Goal: Information Seeking & Learning: Learn about a topic

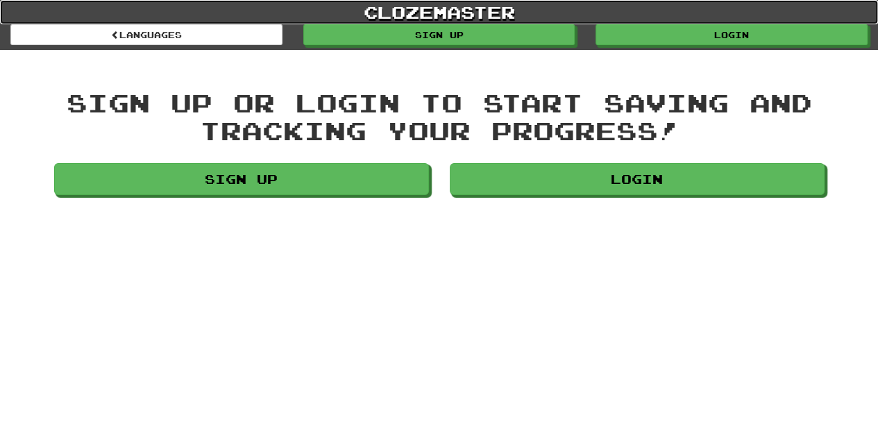
click at [629, 23] on link "clozemaster" at bounding box center [439, 12] width 878 height 24
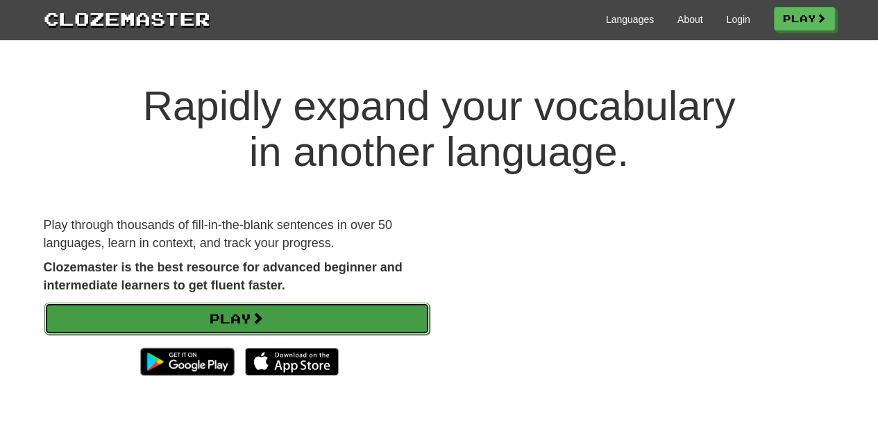
click at [299, 321] on link "Play" at bounding box center [236, 319] width 385 height 32
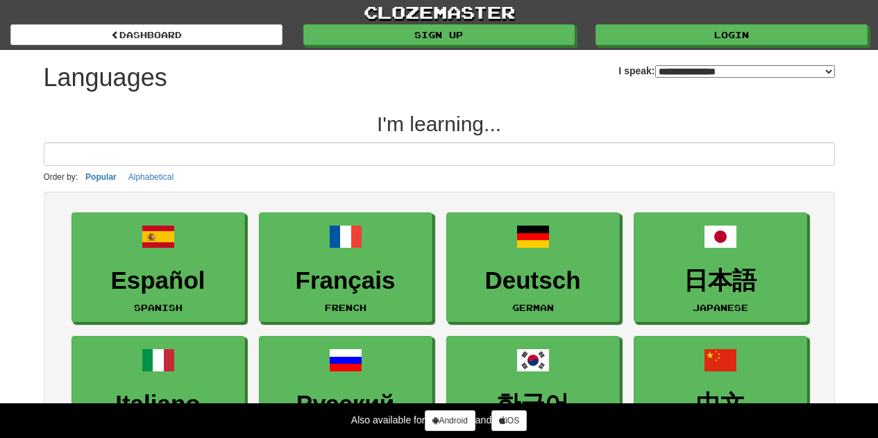
select select "*******"
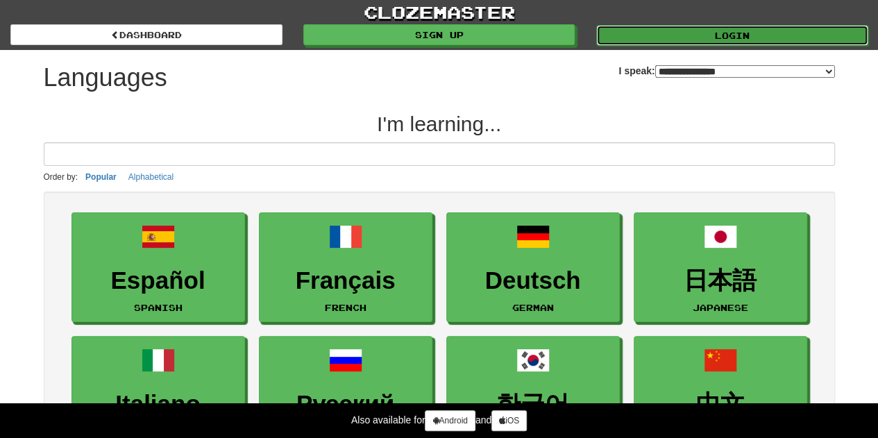
click at [602, 40] on link "Login" at bounding box center [732, 35] width 272 height 21
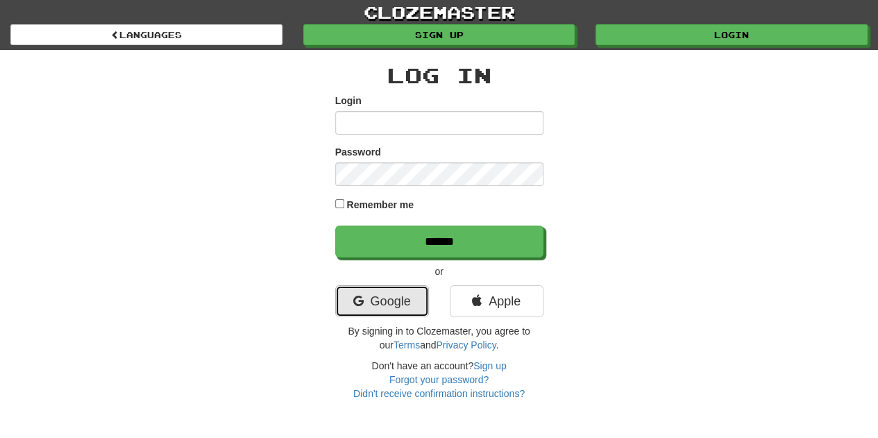
click at [362, 293] on link "Google" at bounding box center [382, 301] width 94 height 32
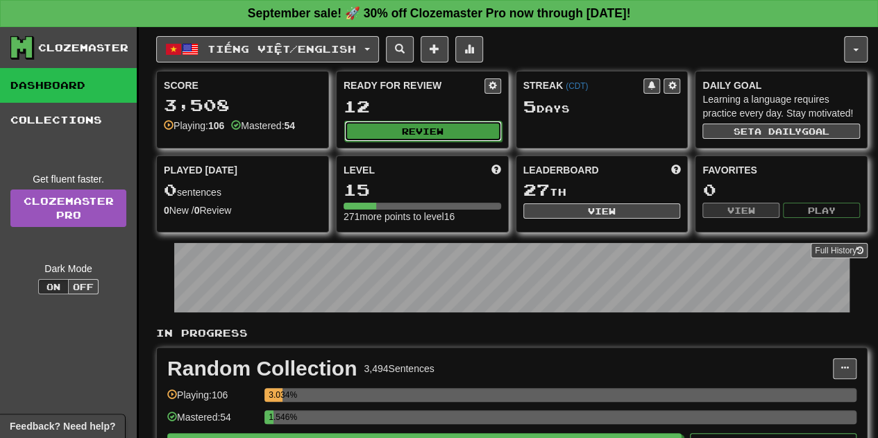
click at [477, 126] on button "Review" at bounding box center [423, 131] width 158 height 21
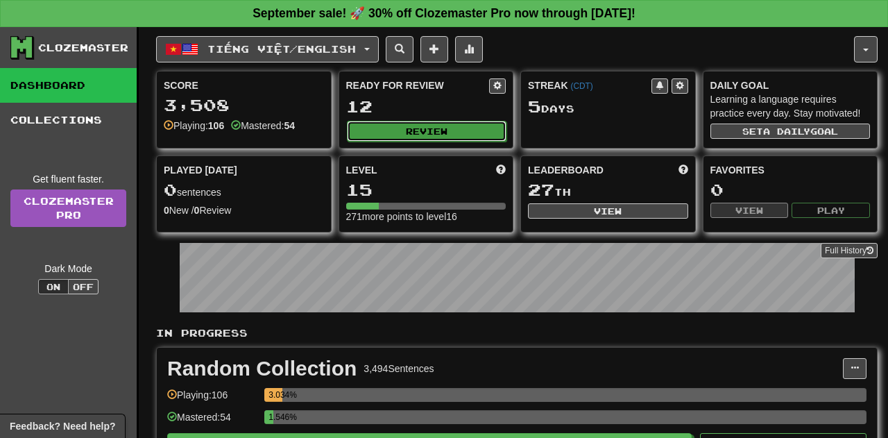
select select "**"
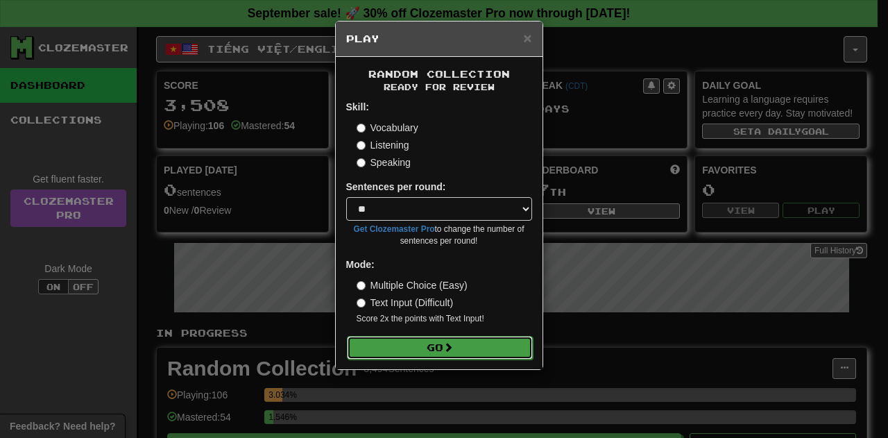
click at [461, 336] on button "Go" at bounding box center [440, 348] width 186 height 24
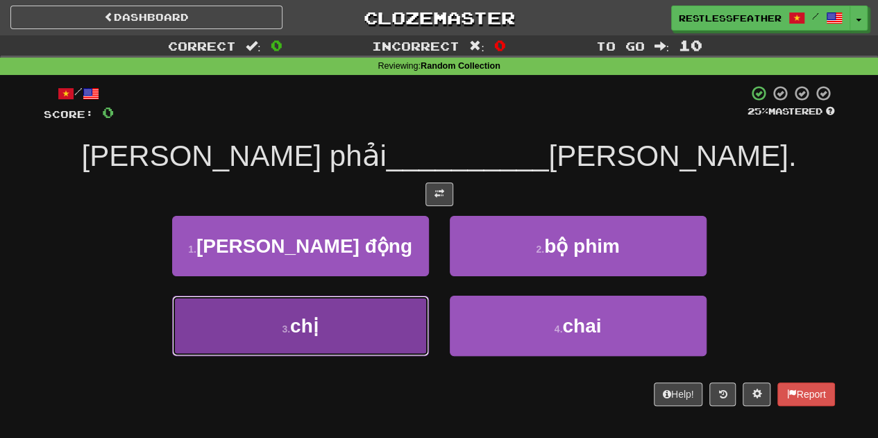
click at [266, 348] on button "3 . chị" at bounding box center [300, 326] width 257 height 60
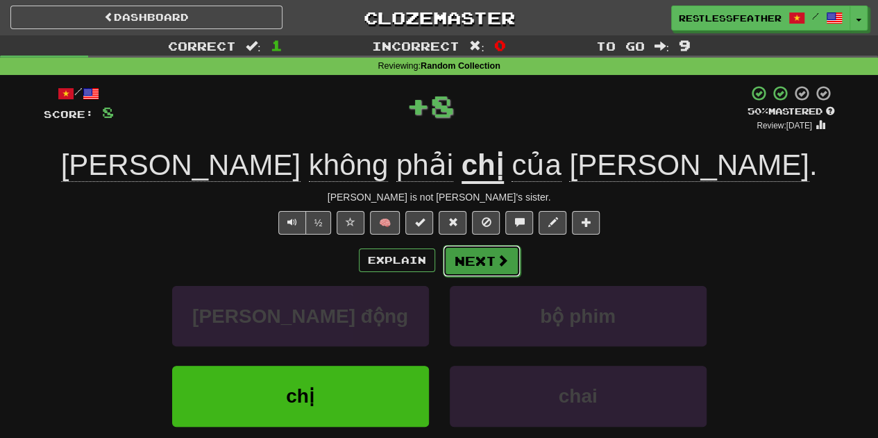
click at [479, 259] on button "Next" at bounding box center [482, 261] width 78 height 32
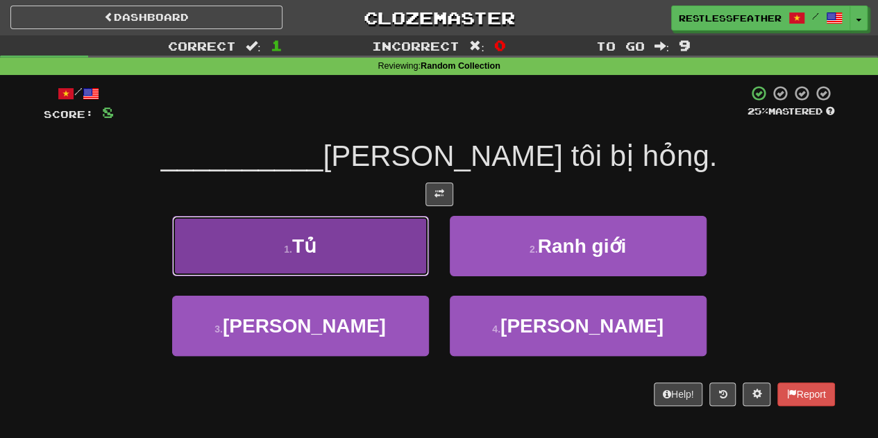
click at [383, 256] on button "1 . Tủ" at bounding box center [300, 246] width 257 height 60
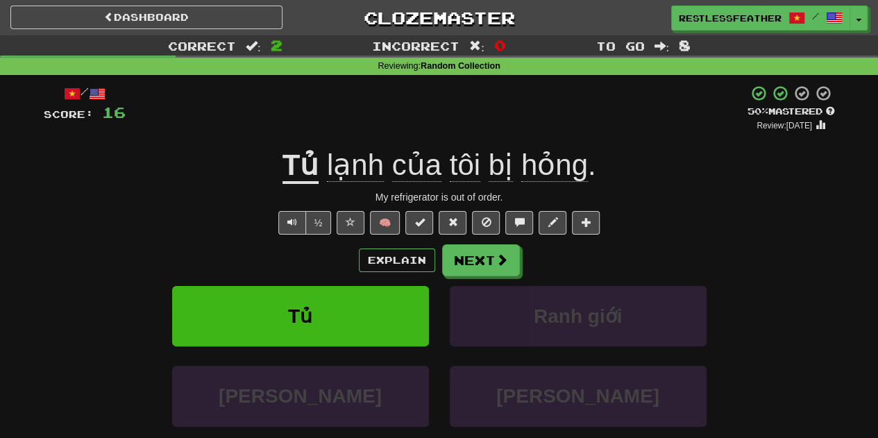
click at [525, 171] on span "hỏng" at bounding box center [554, 165] width 67 height 33
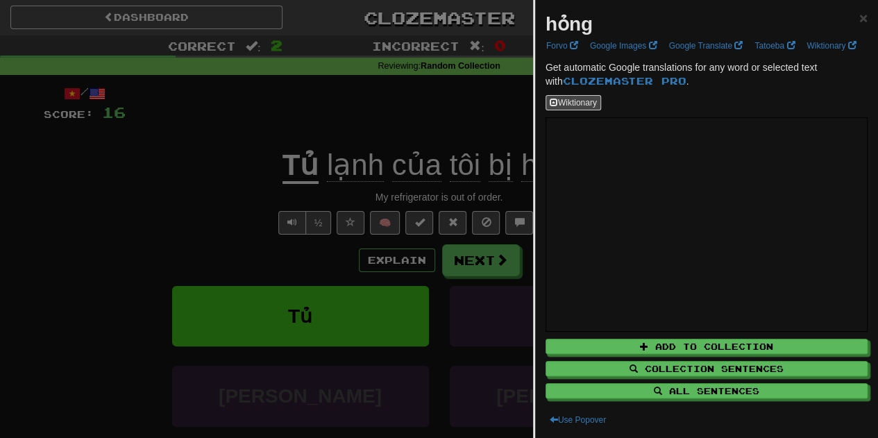
click at [482, 178] on div at bounding box center [439, 219] width 878 height 438
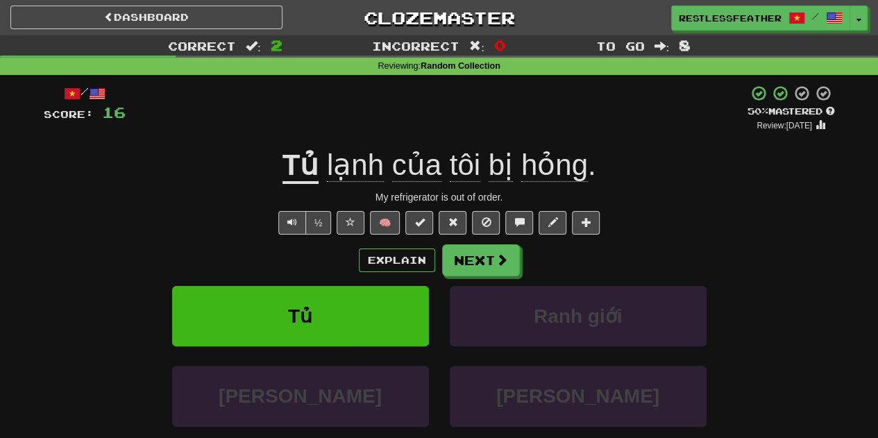
click at [493, 169] on span "bị" at bounding box center [501, 165] width 24 height 33
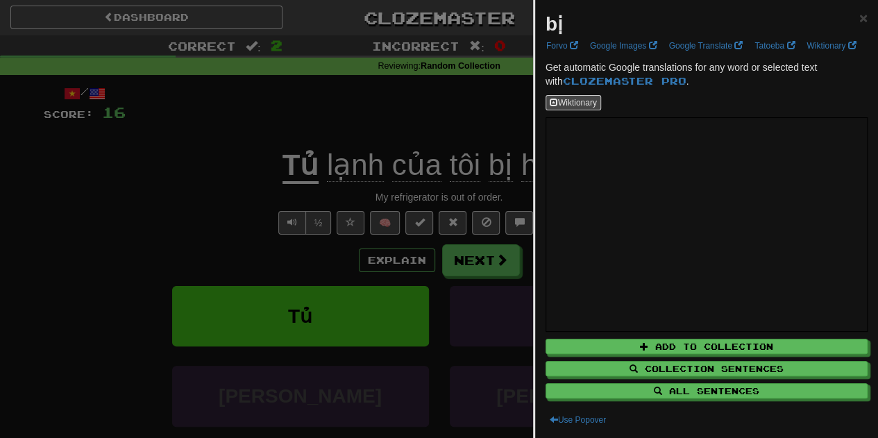
click at [406, 139] on div at bounding box center [439, 219] width 878 height 438
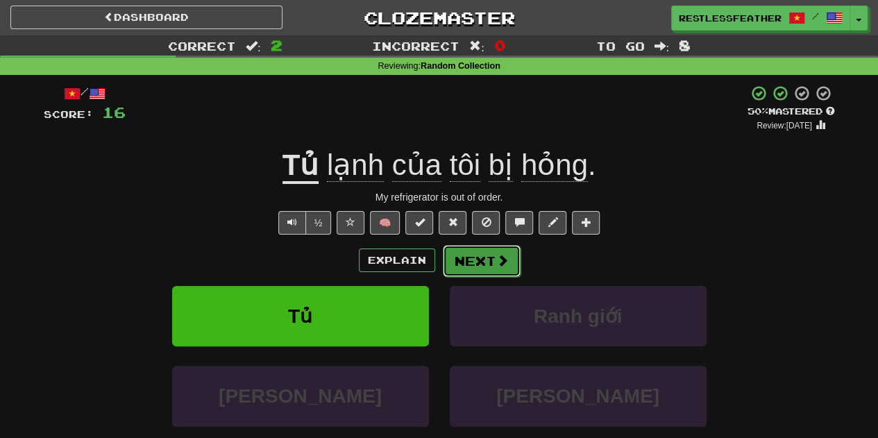
click at [473, 266] on button "Next" at bounding box center [482, 261] width 78 height 32
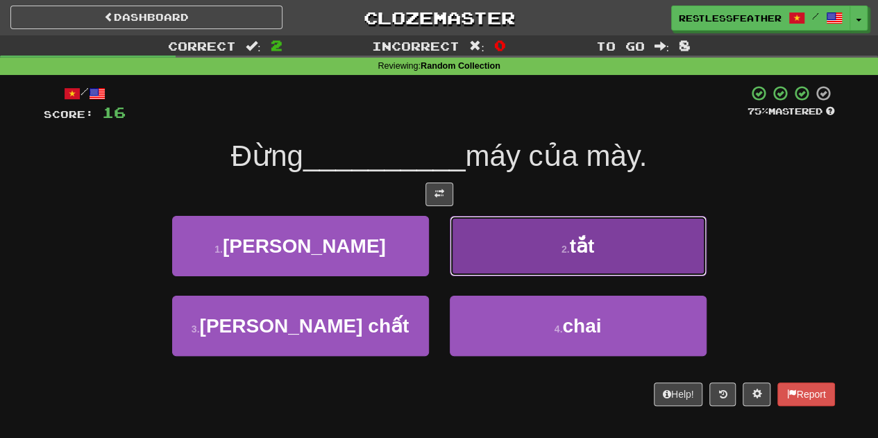
click at [486, 230] on button "2 . tắt" at bounding box center [578, 246] width 257 height 60
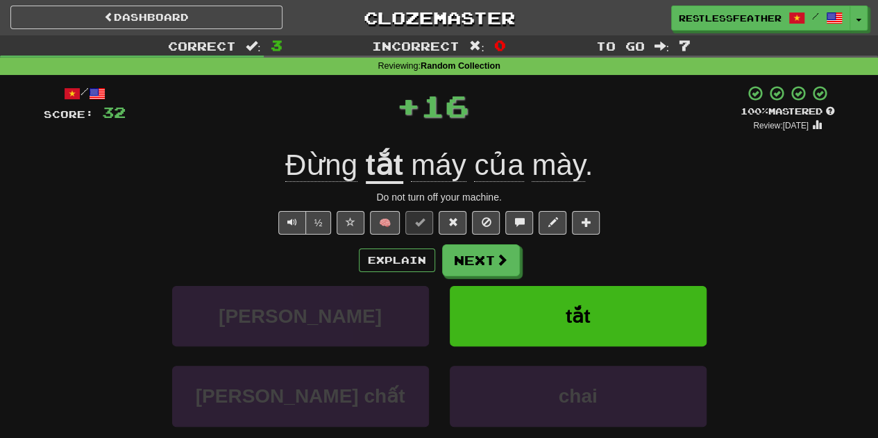
click at [391, 164] on u "tắt" at bounding box center [384, 166] width 37 height 35
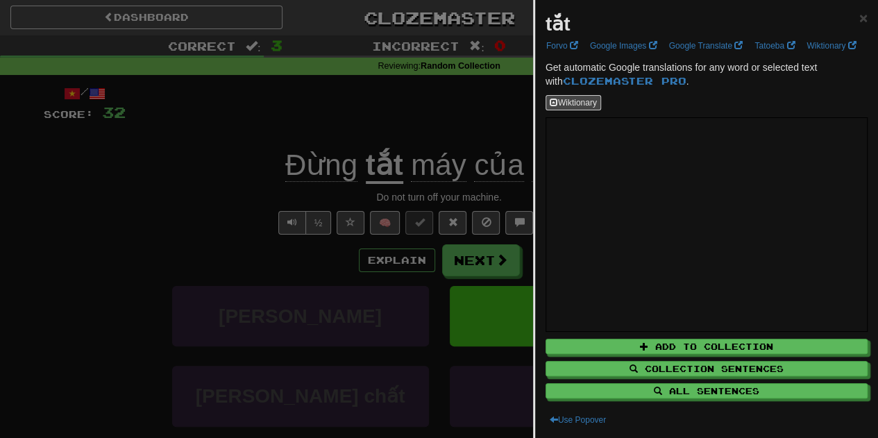
click at [414, 130] on div at bounding box center [439, 219] width 878 height 438
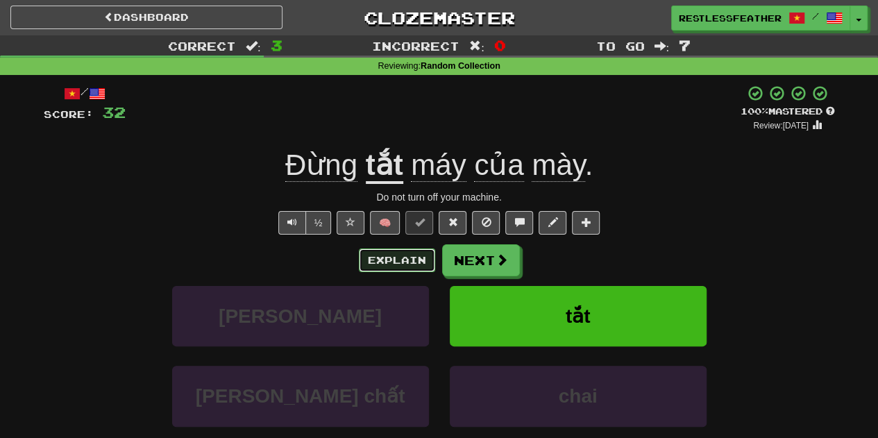
click at [419, 260] on button "Explain" at bounding box center [397, 260] width 76 height 24
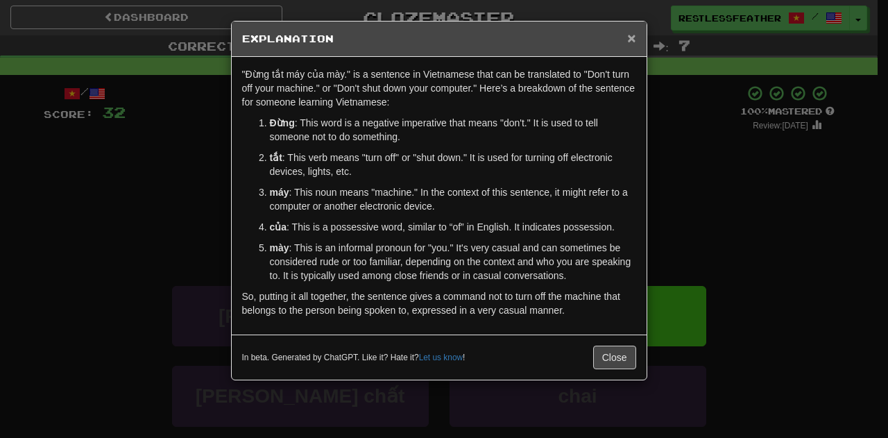
click at [633, 38] on span "×" at bounding box center [631, 38] width 8 height 16
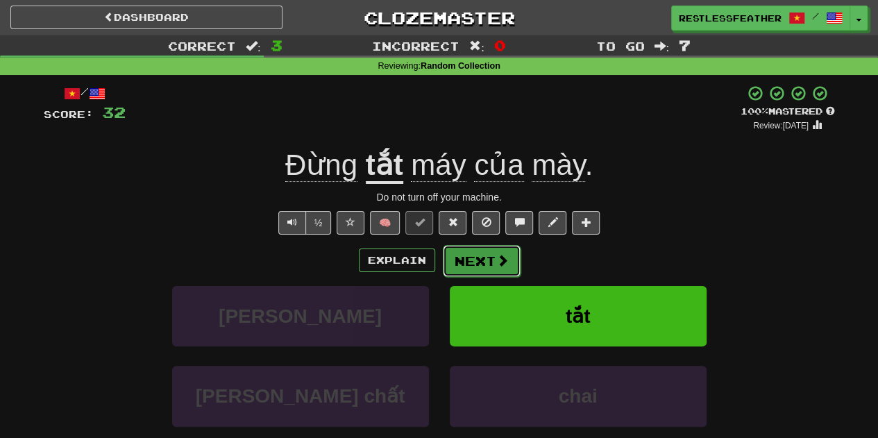
click at [502, 260] on span at bounding box center [502, 260] width 12 height 12
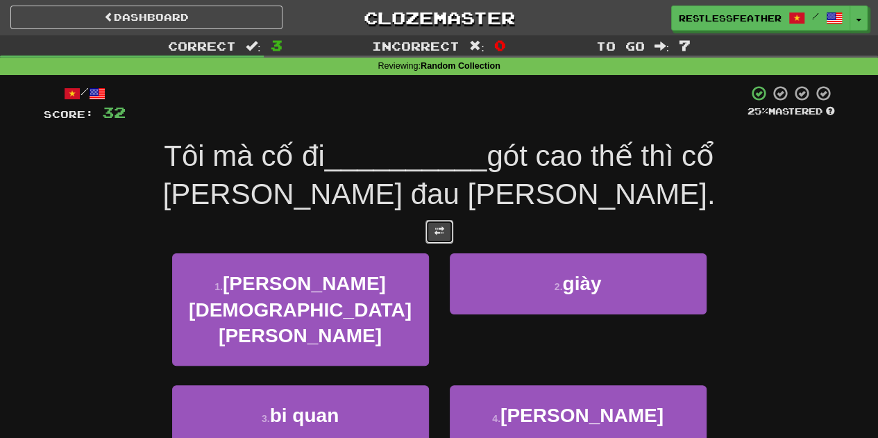
click at [427, 220] on button at bounding box center [439, 232] width 28 height 24
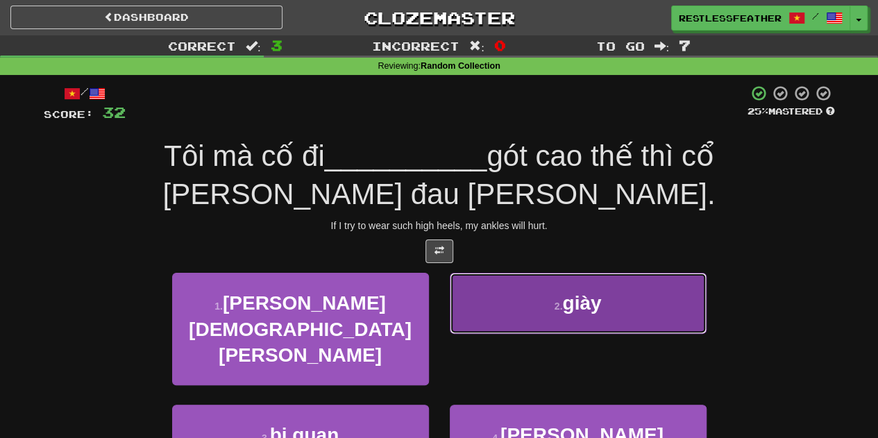
click at [498, 290] on button "2 . giày" at bounding box center [578, 303] width 257 height 60
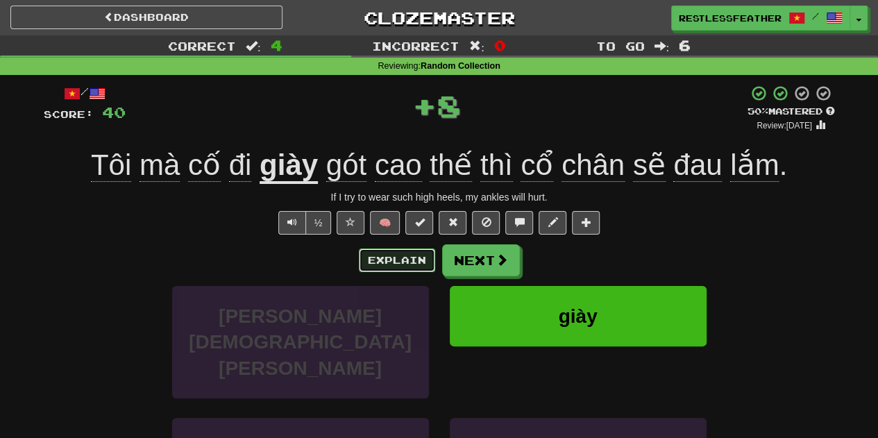
click at [402, 262] on button "Explain" at bounding box center [397, 260] width 76 height 24
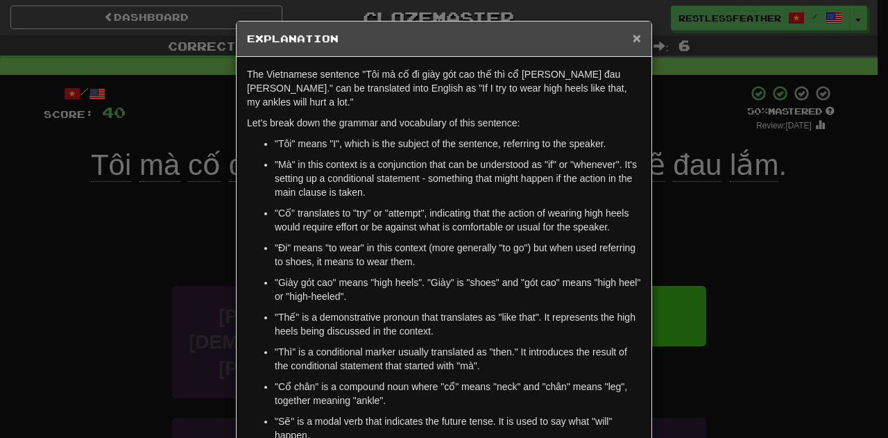
click at [633, 39] on span "×" at bounding box center [637, 38] width 8 height 16
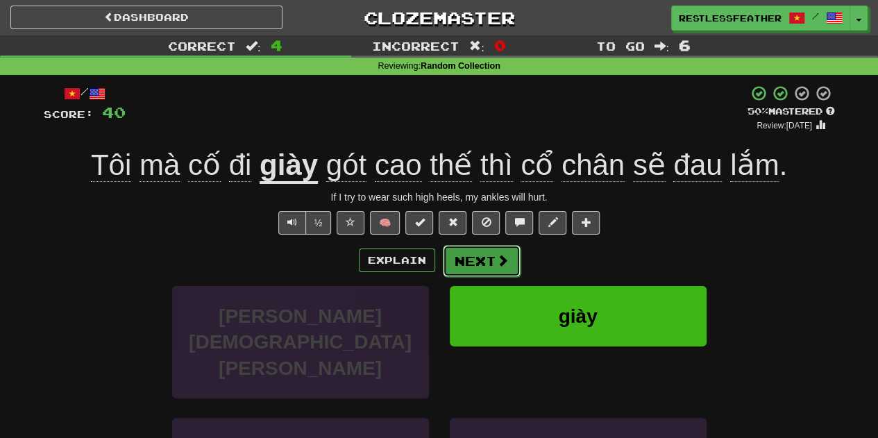
click at [500, 255] on span at bounding box center [502, 260] width 12 height 12
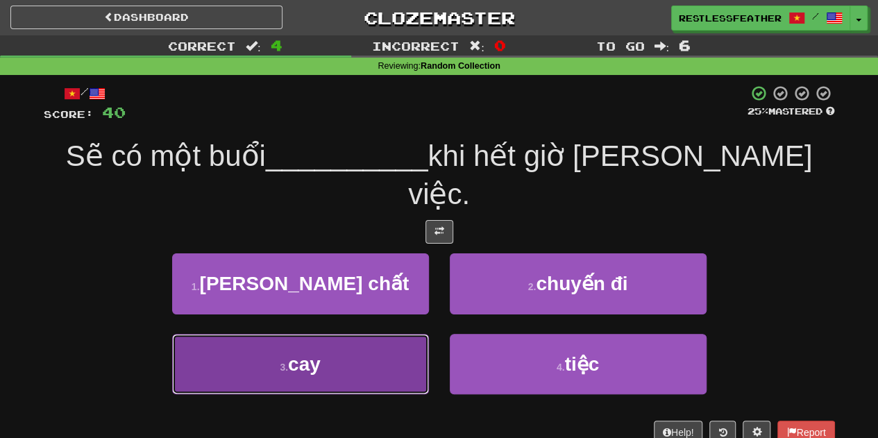
click at [418, 334] on button "3 . cay" at bounding box center [300, 364] width 257 height 60
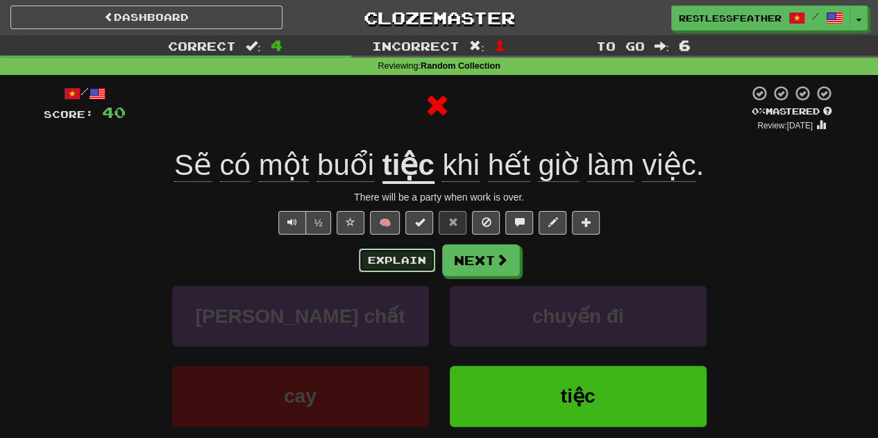
click at [421, 262] on button "Explain" at bounding box center [397, 260] width 76 height 24
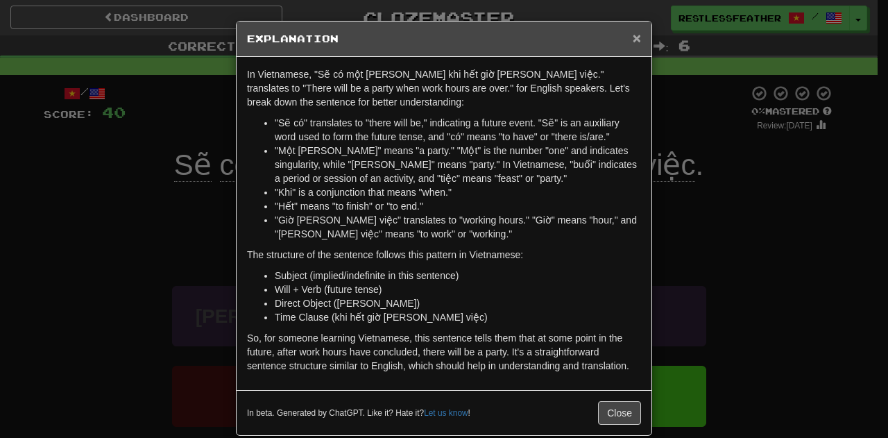
click at [633, 35] on span "×" at bounding box center [637, 38] width 8 height 16
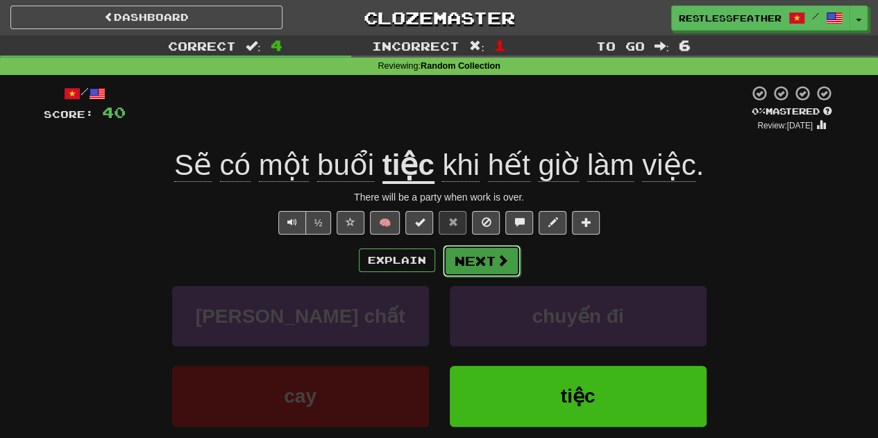
click at [476, 253] on button "Next" at bounding box center [482, 261] width 78 height 32
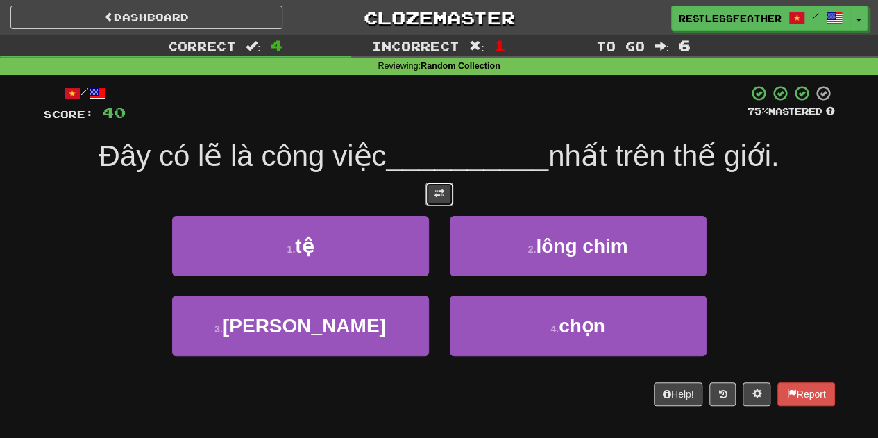
click at [441, 186] on button at bounding box center [439, 195] width 28 height 24
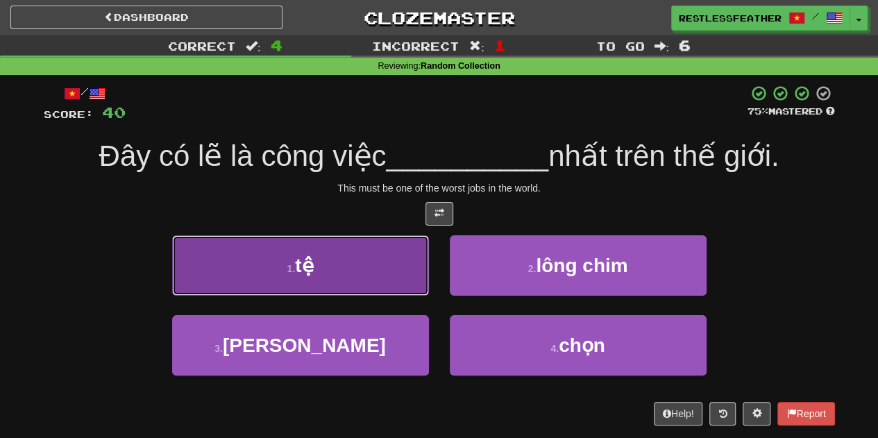
click at [380, 262] on button "1 . tệ" at bounding box center [300, 265] width 257 height 60
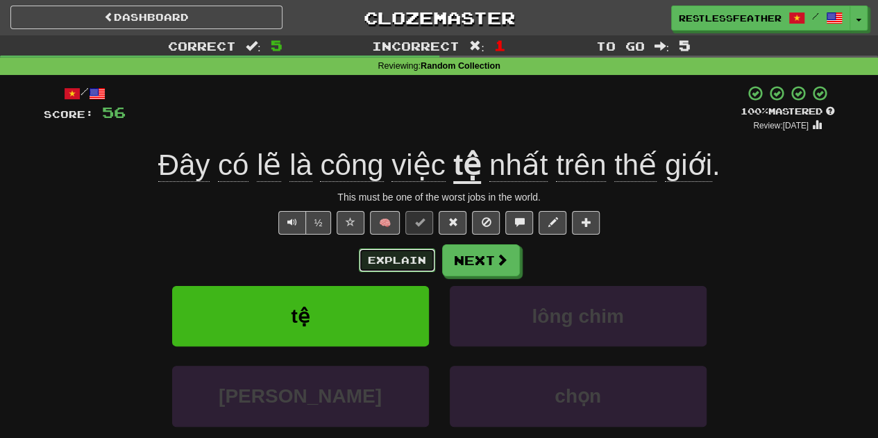
click at [431, 258] on button "Explain" at bounding box center [397, 260] width 76 height 24
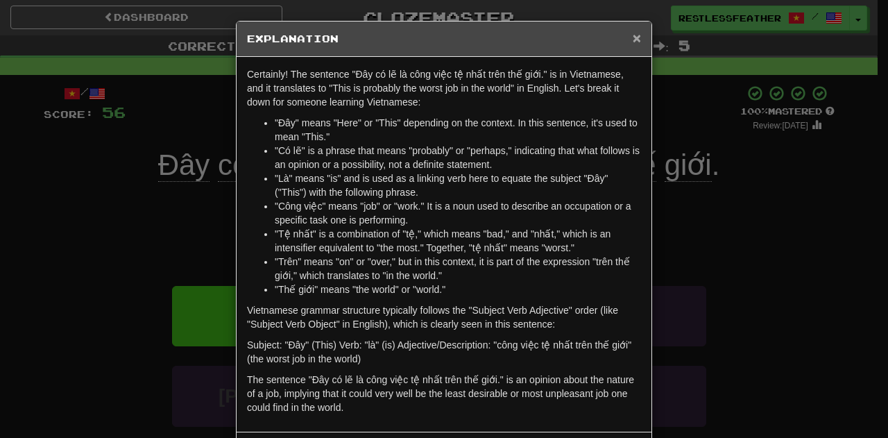
click at [634, 37] on span "×" at bounding box center [637, 38] width 8 height 16
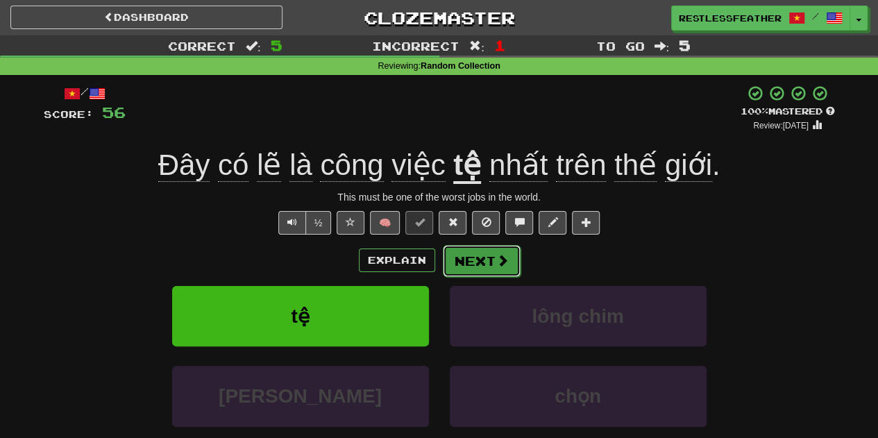
click at [496, 261] on span at bounding box center [502, 260] width 12 height 12
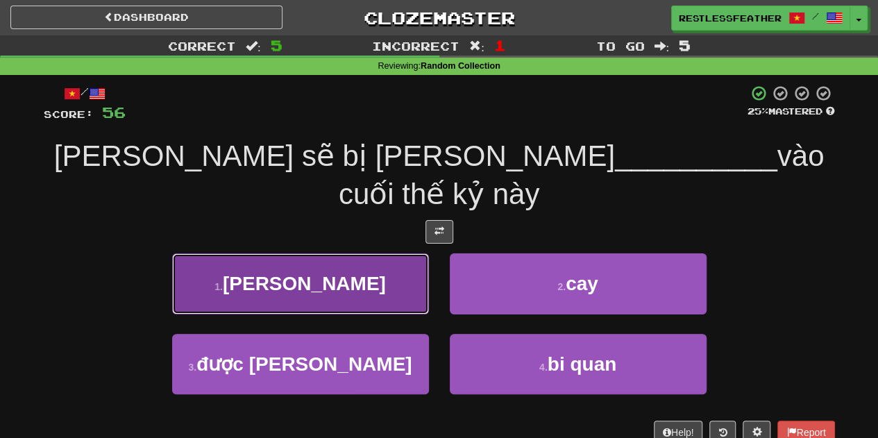
click at [415, 269] on button "1 . chủng" at bounding box center [300, 283] width 257 height 60
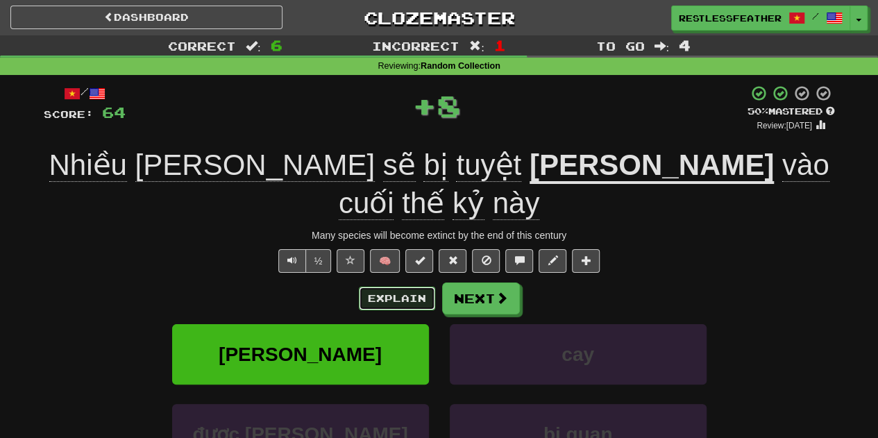
click at [420, 287] on button "Explain" at bounding box center [397, 299] width 76 height 24
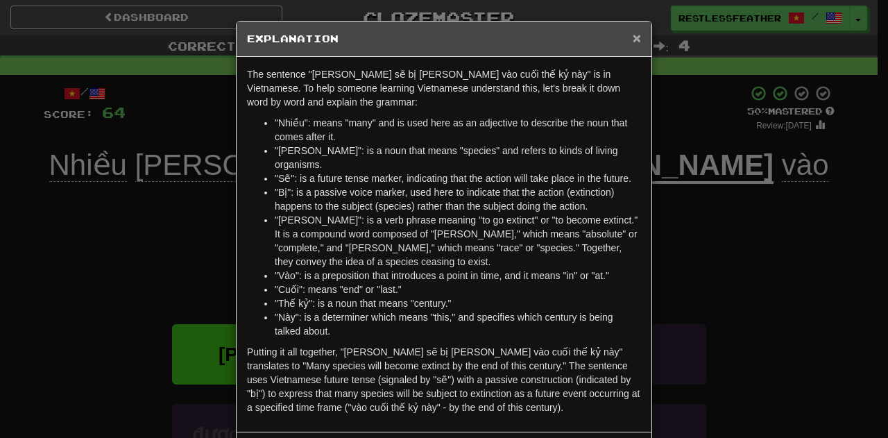
click at [633, 30] on span "×" at bounding box center [637, 38] width 8 height 16
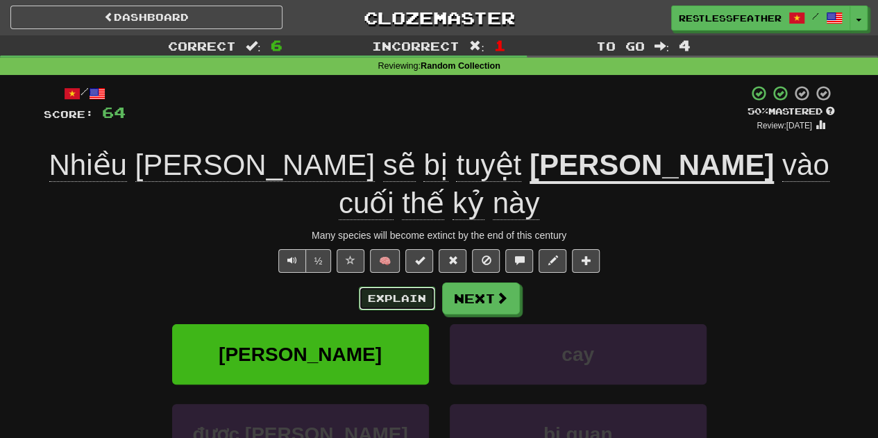
click at [423, 287] on button "Explain" at bounding box center [397, 299] width 76 height 24
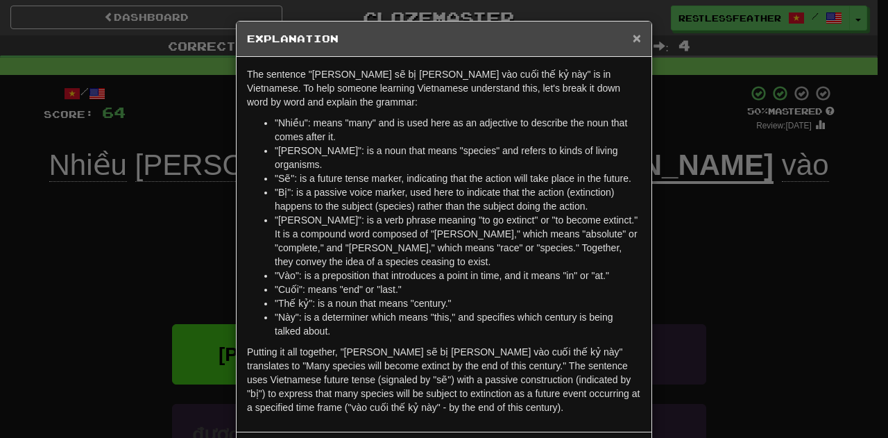
click at [633, 37] on span "×" at bounding box center [637, 38] width 8 height 16
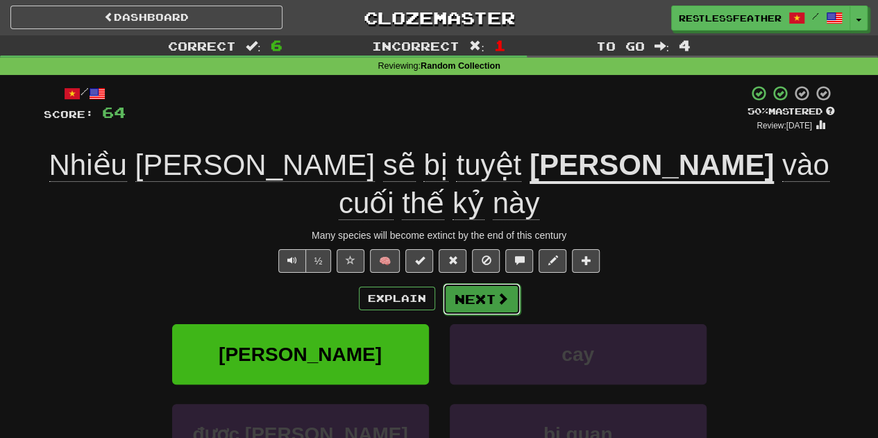
click at [480, 283] on button "Next" at bounding box center [482, 299] width 78 height 32
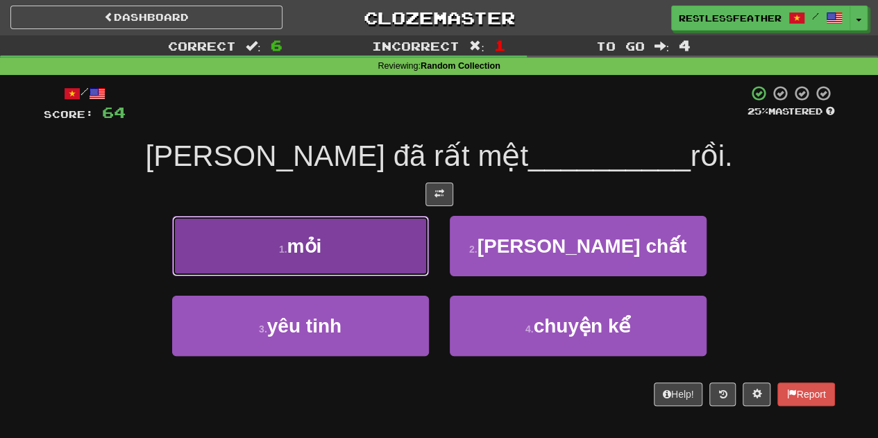
click at [392, 241] on button "1 . mỏi" at bounding box center [300, 246] width 257 height 60
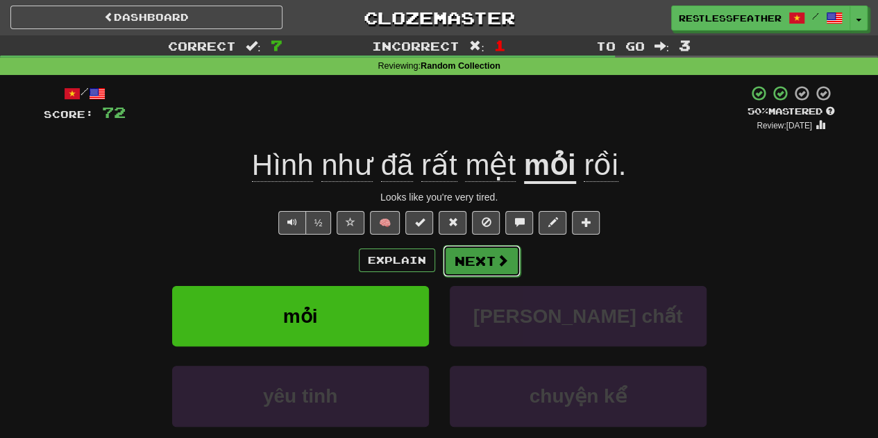
click at [457, 264] on button "Next" at bounding box center [482, 261] width 78 height 32
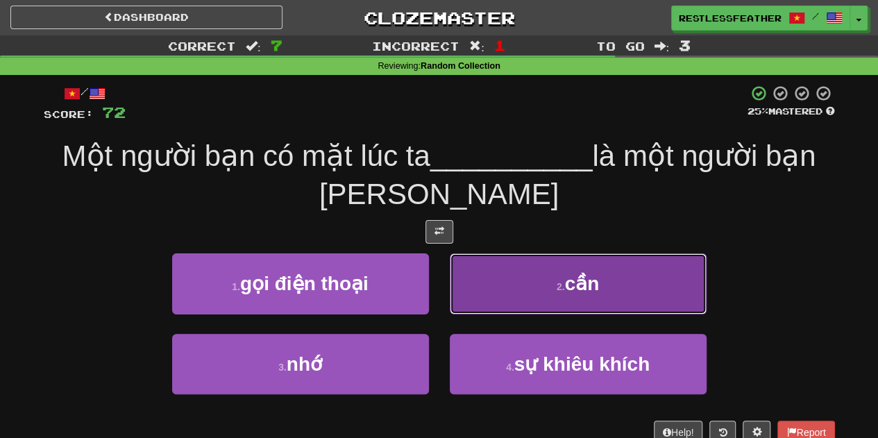
click at [481, 276] on button "2 . cần" at bounding box center [578, 283] width 257 height 60
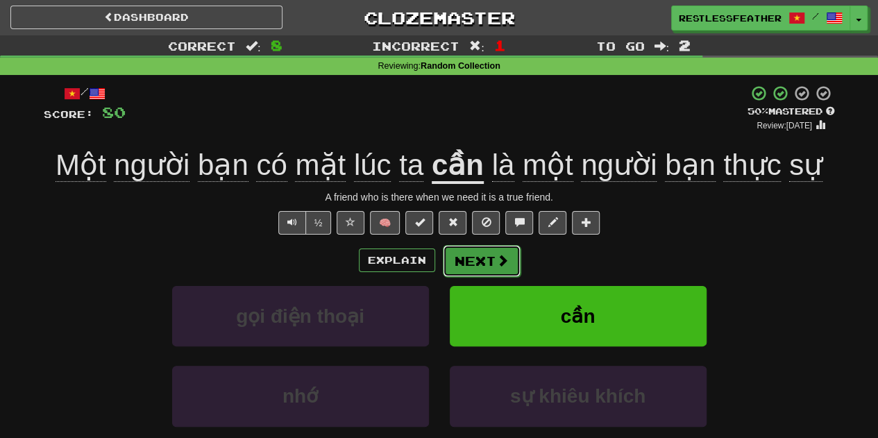
click at [457, 263] on button "Next" at bounding box center [482, 261] width 78 height 32
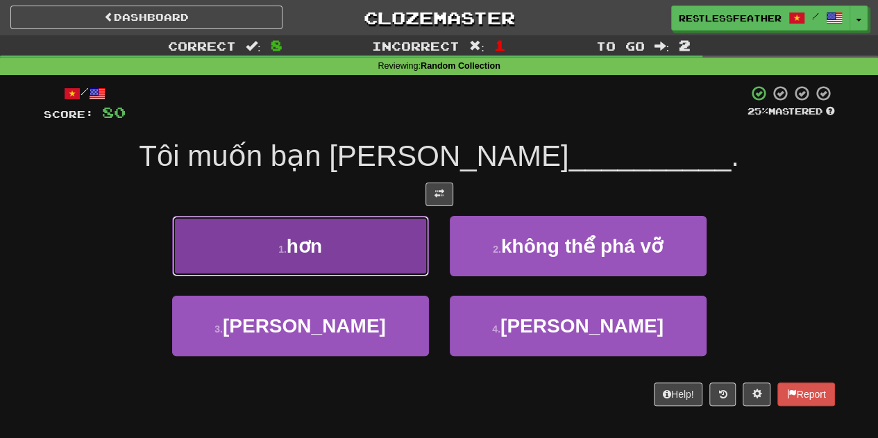
click at [413, 262] on button "1 . hơn" at bounding box center [300, 246] width 257 height 60
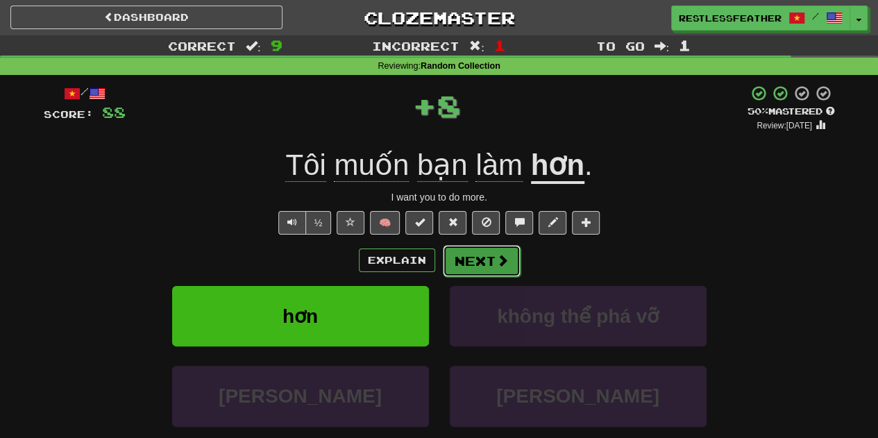
click at [459, 262] on button "Next" at bounding box center [482, 261] width 78 height 32
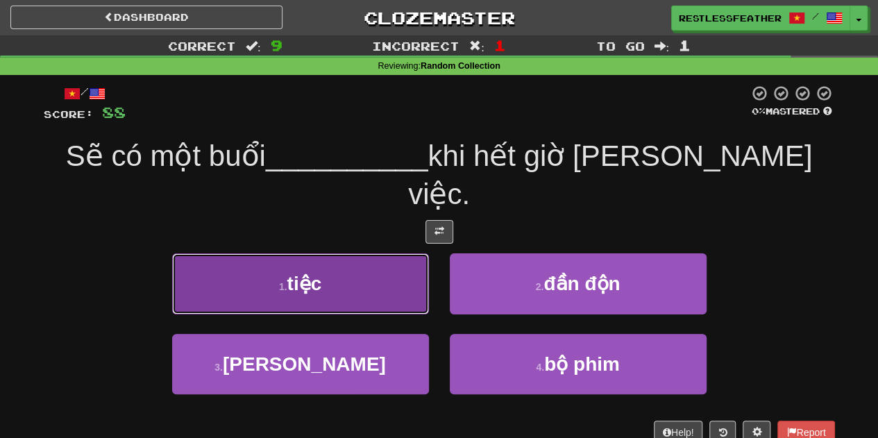
click at [403, 253] on button "1 . tiệc" at bounding box center [300, 283] width 257 height 60
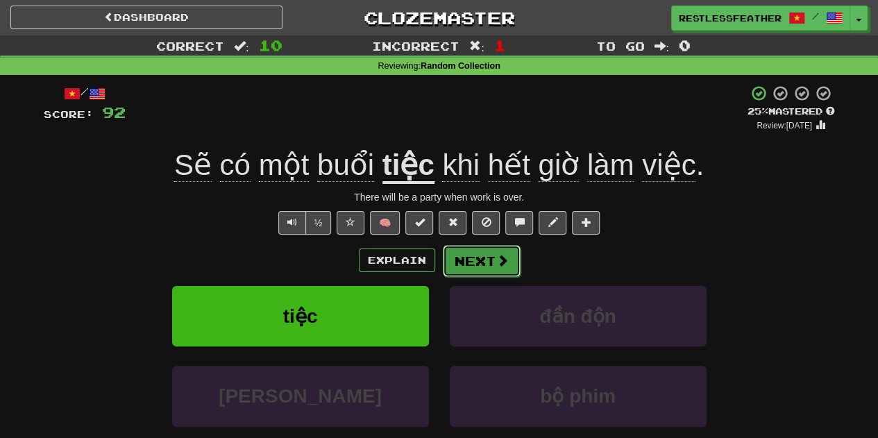
click at [452, 255] on button "Next" at bounding box center [482, 261] width 78 height 32
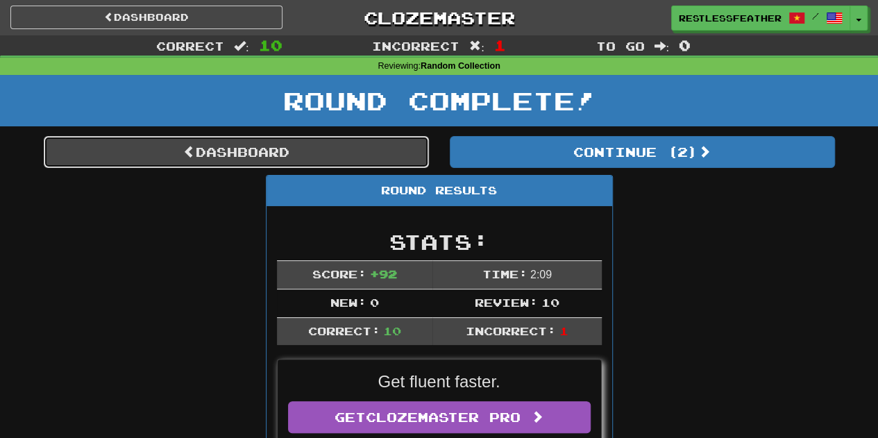
click at [379, 146] on link "Dashboard" at bounding box center [236, 152] width 385 height 32
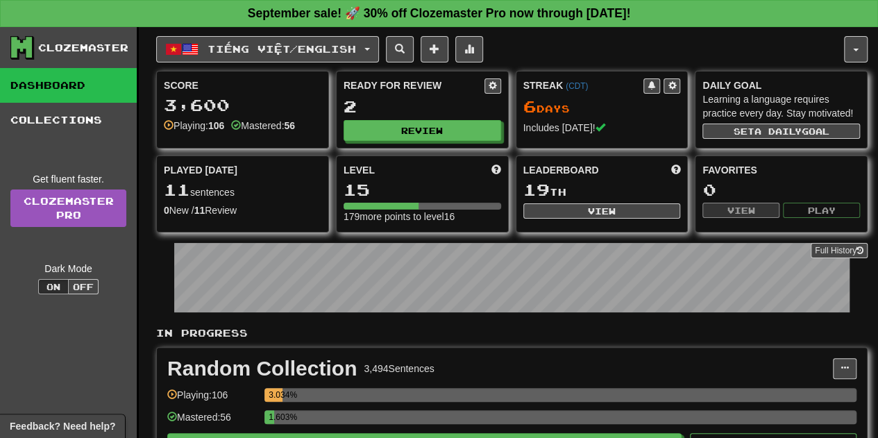
click at [451, 138] on div "Ready for Review 2 Review" at bounding box center [422, 109] width 171 height 76
click at [463, 127] on button "Review" at bounding box center [423, 131] width 158 height 21
select select "**"
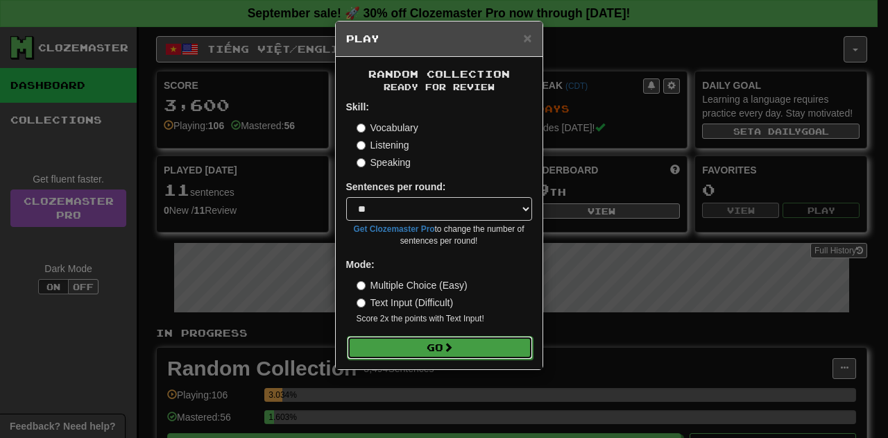
click at [471, 342] on button "Go" at bounding box center [440, 348] width 186 height 24
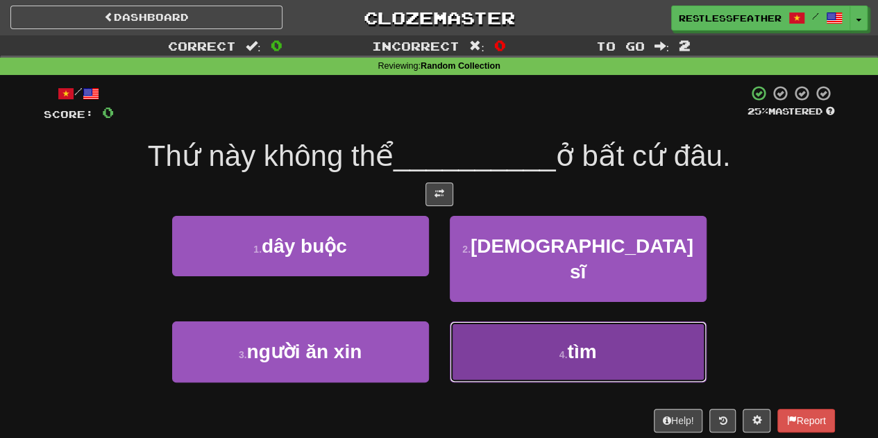
click at [495, 328] on button "4 . tìm" at bounding box center [578, 351] width 257 height 60
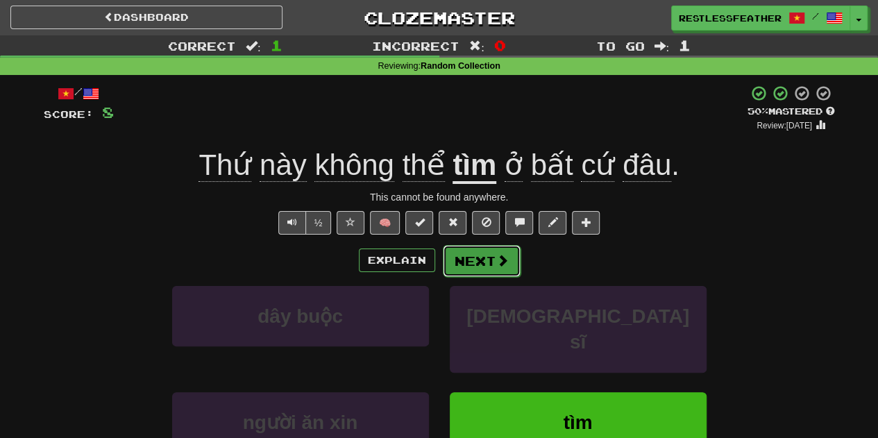
click at [477, 259] on button "Next" at bounding box center [482, 261] width 78 height 32
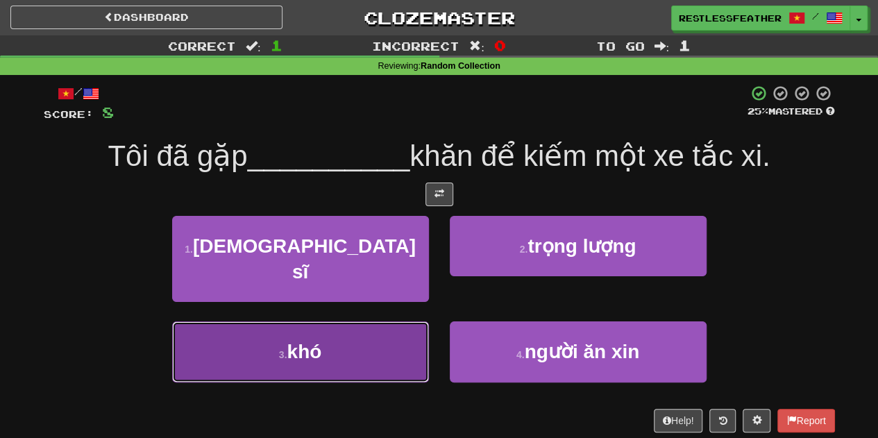
click at [382, 321] on button "3 . khó" at bounding box center [300, 351] width 257 height 60
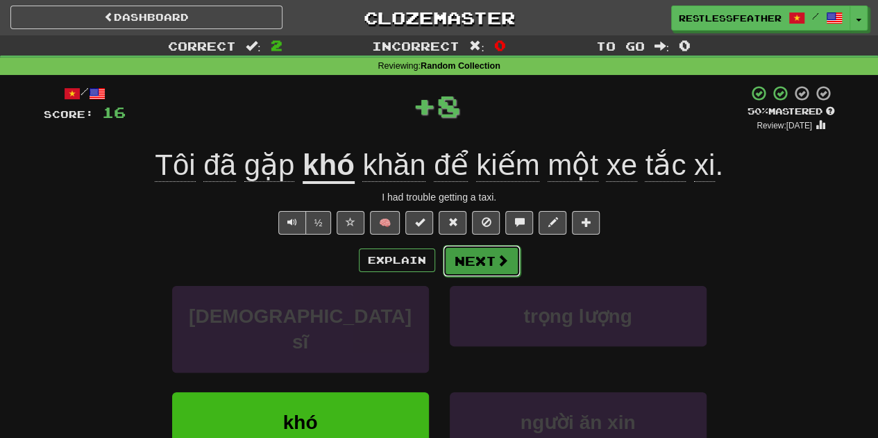
click at [458, 264] on button "Next" at bounding box center [482, 261] width 78 height 32
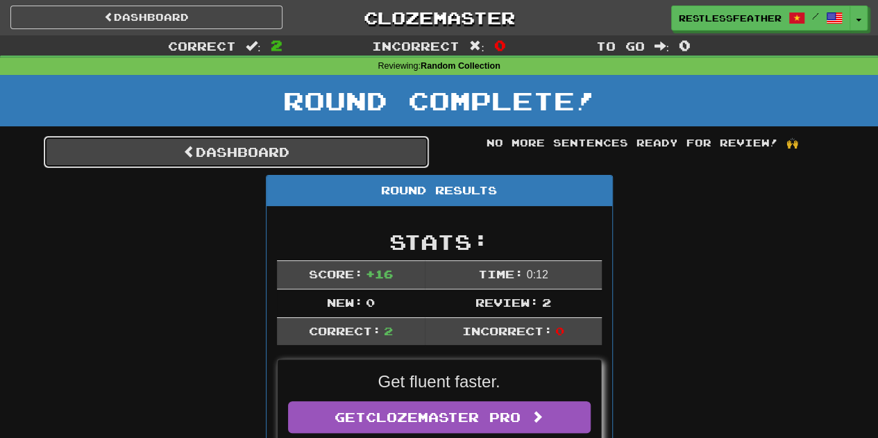
click at [329, 139] on link "Dashboard" at bounding box center [236, 152] width 385 height 32
